Goal: Task Accomplishment & Management: Use online tool/utility

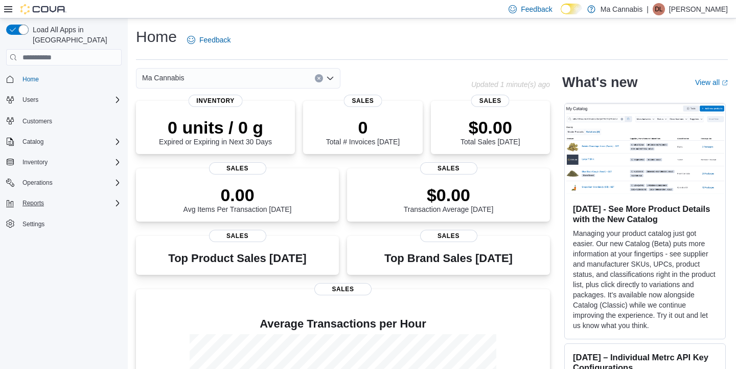
click at [33, 199] on span "Reports" at bounding box center [32, 203] width 21 height 8
click at [31, 242] on span "Reports" at bounding box center [28, 246] width 21 height 8
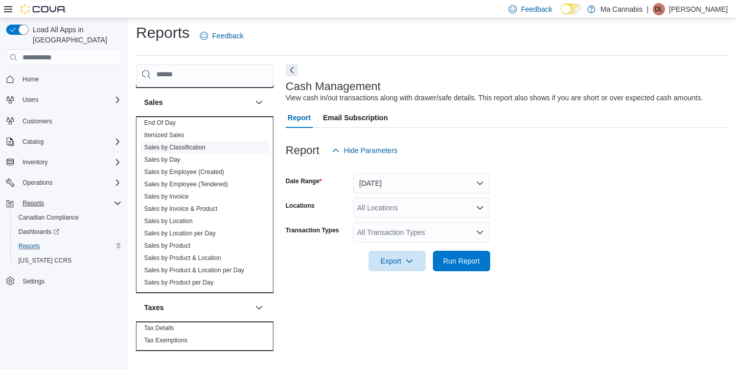
scroll to position [660, 0]
click at [162, 123] on link "End Of Day" at bounding box center [160, 122] width 32 height 7
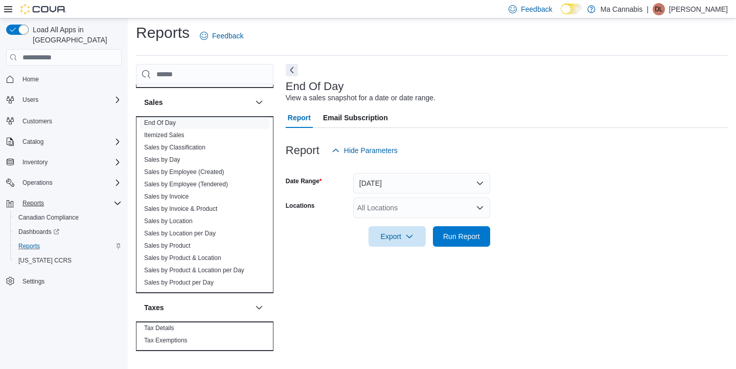
click at [430, 179] on button "[DATE]" at bounding box center [421, 183] width 137 height 20
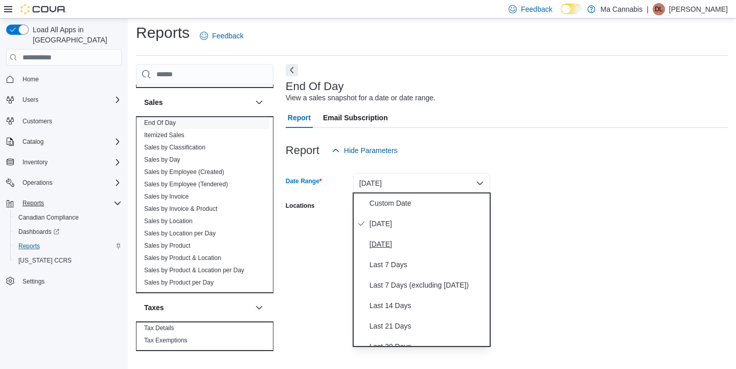
click at [389, 240] on span "[DATE]" at bounding box center [428, 244] width 117 height 12
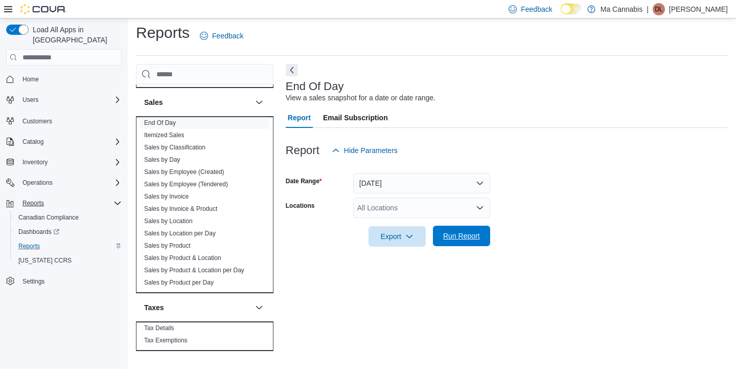
click at [461, 235] on span "Run Report" at bounding box center [461, 236] width 37 height 10
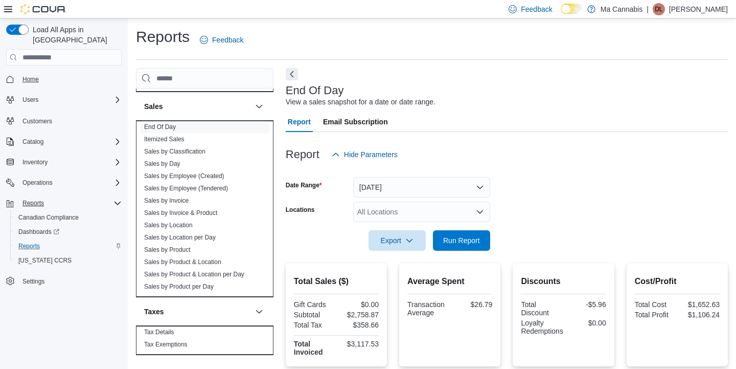
click at [35, 75] on span "Home" at bounding box center [30, 79] width 16 height 8
